Goal: Transaction & Acquisition: Purchase product/service

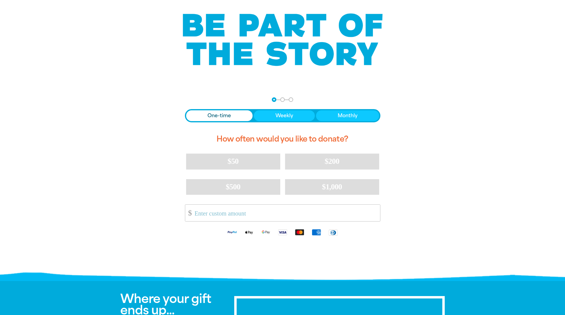
scroll to position [42, 0]
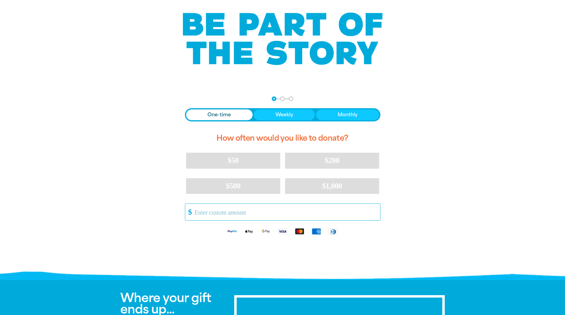
click at [238, 216] on input "Other Amount" at bounding box center [284, 212] width 189 height 17
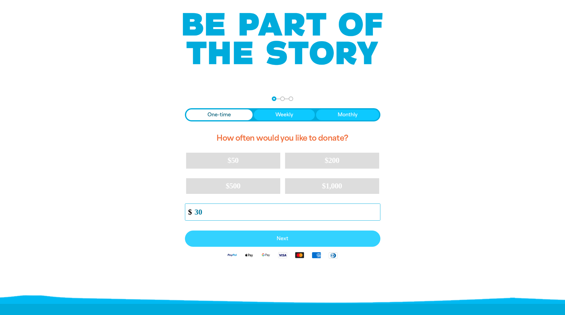
type input "30"
click at [280, 238] on span "Next" at bounding box center [282, 238] width 182 height 5
select select "AU"
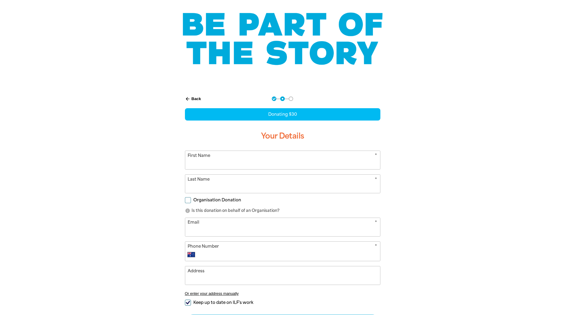
click at [248, 151] on input "First Name" at bounding box center [282, 160] width 195 height 18
type input "[PERSON_NAME]"
click at [240, 182] on input "Last Name" at bounding box center [282, 184] width 195 height 18
type input "[PERSON_NAME]"
click at [217, 201] on span "Organisation Donation" at bounding box center [217, 200] width 48 height 6
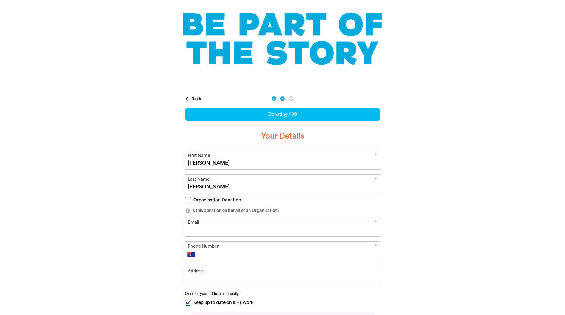
click at [191, 201] on input "Organisation Donation" at bounding box center [188, 200] width 6 height 6
checkbox input "true"
select select "AU"
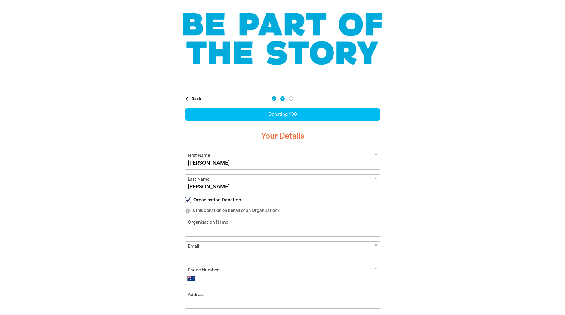
click at [220, 225] on input "Organisation Name" at bounding box center [282, 227] width 195 height 18
type input "bd infrastructure pty ltd"
type input "[PERSON_NAME][EMAIL_ADDRESS][PERSON_NAME][DOMAIN_NAME]"
type input "0414 194 844"
type input "[STREET_ADDRESS][PERSON_NAME]"
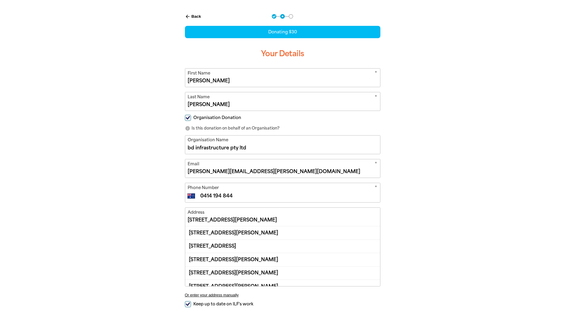
scroll to position [125, 0]
click at [274, 219] on input "[STREET_ADDRESS][PERSON_NAME]" at bounding box center [282, 216] width 195 height 18
click at [160, 218] on div "arrow_back Back Step 1 Step 2 Step 3 Donating $30 Your Details * First Name [PE…" at bounding box center [282, 187] width 361 height 363
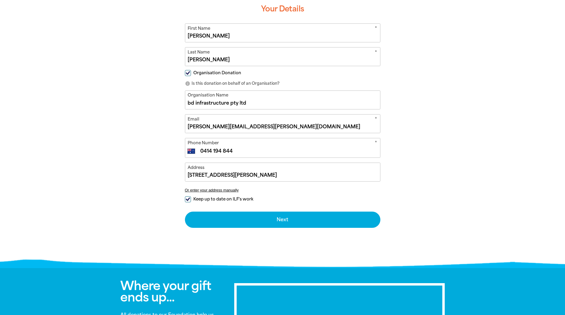
scroll to position [154, 0]
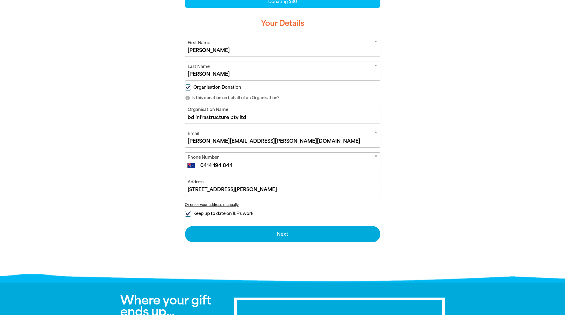
click at [185, 213] on input "Keep up to date on ILF's work" at bounding box center [188, 214] width 6 height 6
checkbox input "false"
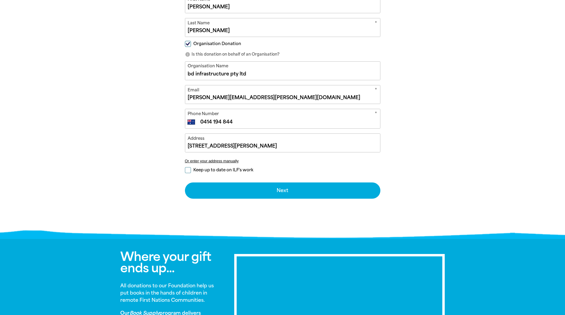
scroll to position [204, 0]
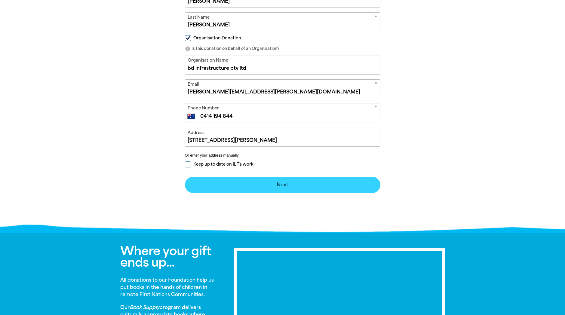
click at [281, 186] on button "Next chevron_right" at bounding box center [282, 185] width 195 height 16
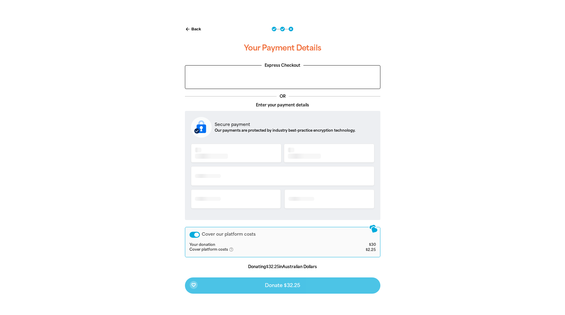
scroll to position [110, 0]
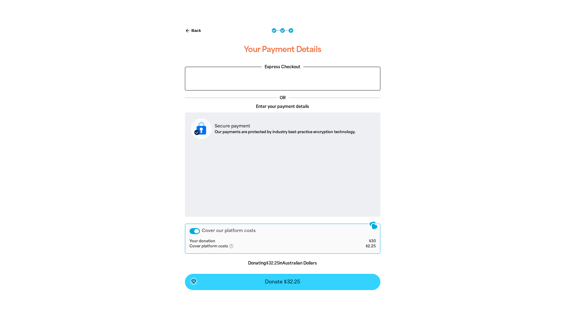
click at [292, 285] on button "favorite_border Donate $32.25" at bounding box center [282, 282] width 195 height 16
